Goal: Task Accomplishment & Management: Manage account settings

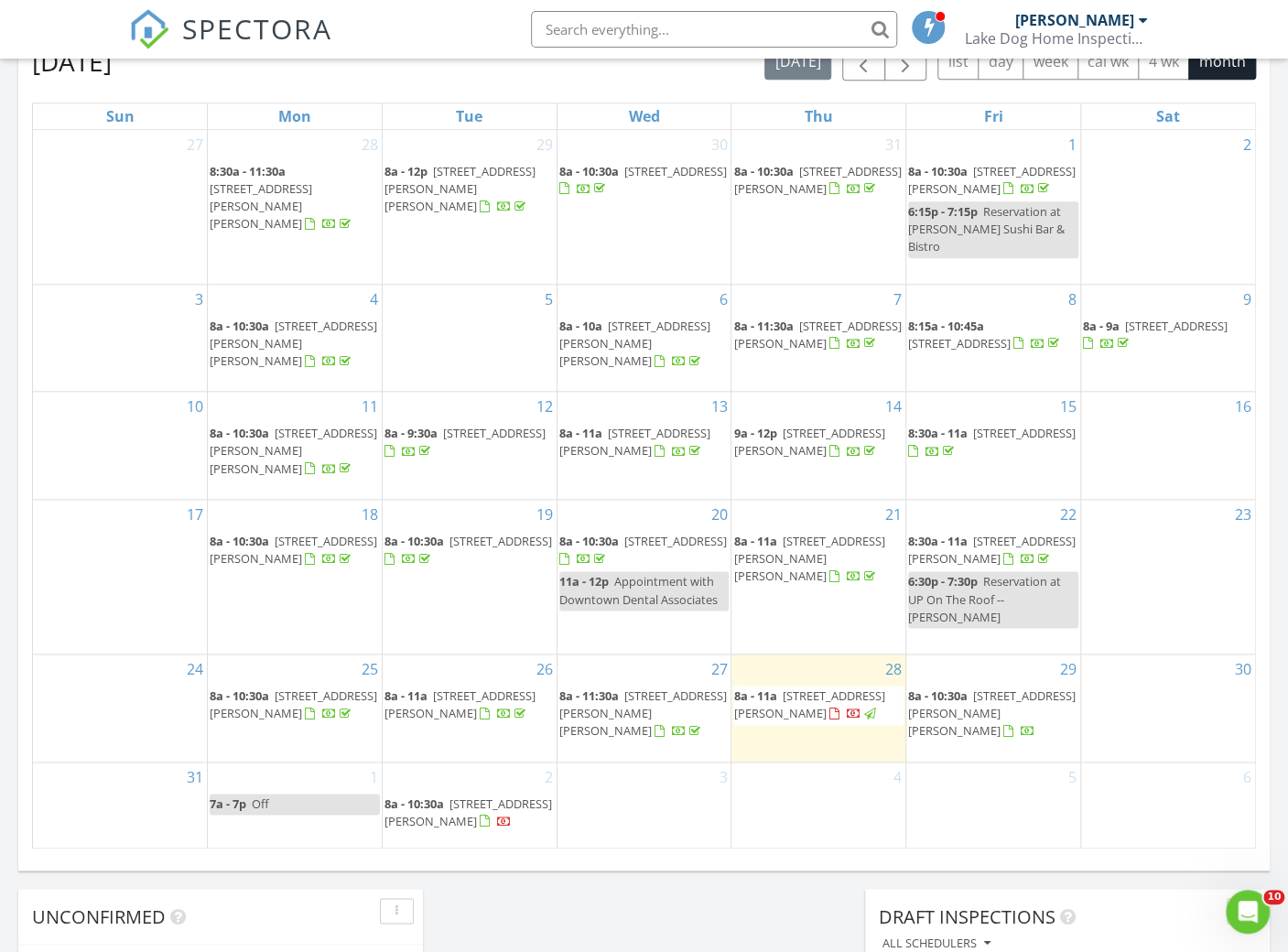
click at [804, 690] on span "1596 Fork Creek Rd, Bowman 30624" at bounding box center [808, 703] width 151 height 34
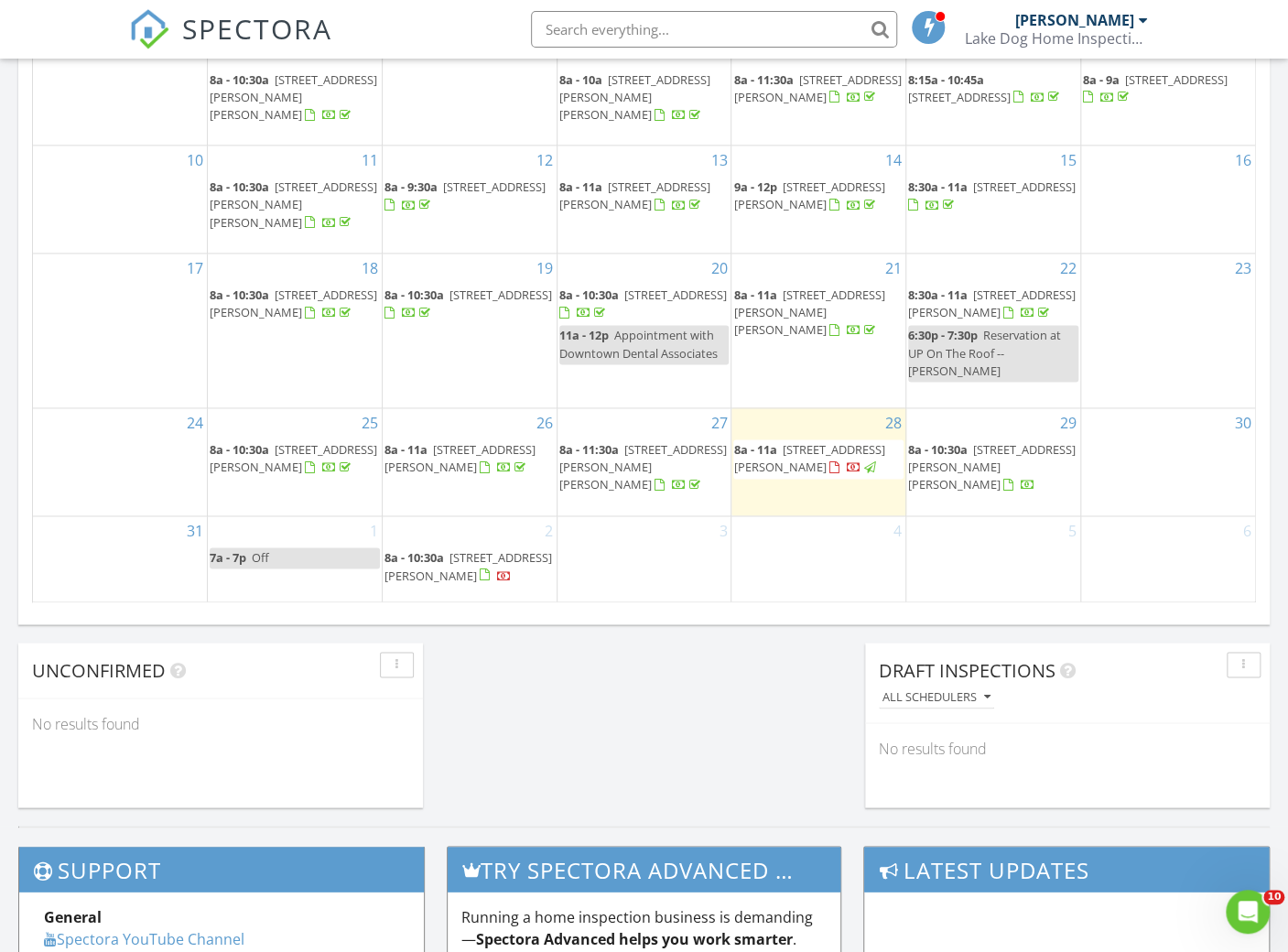
scroll to position [1081, 0]
